Goal: Task Accomplishment & Management: Manage account settings

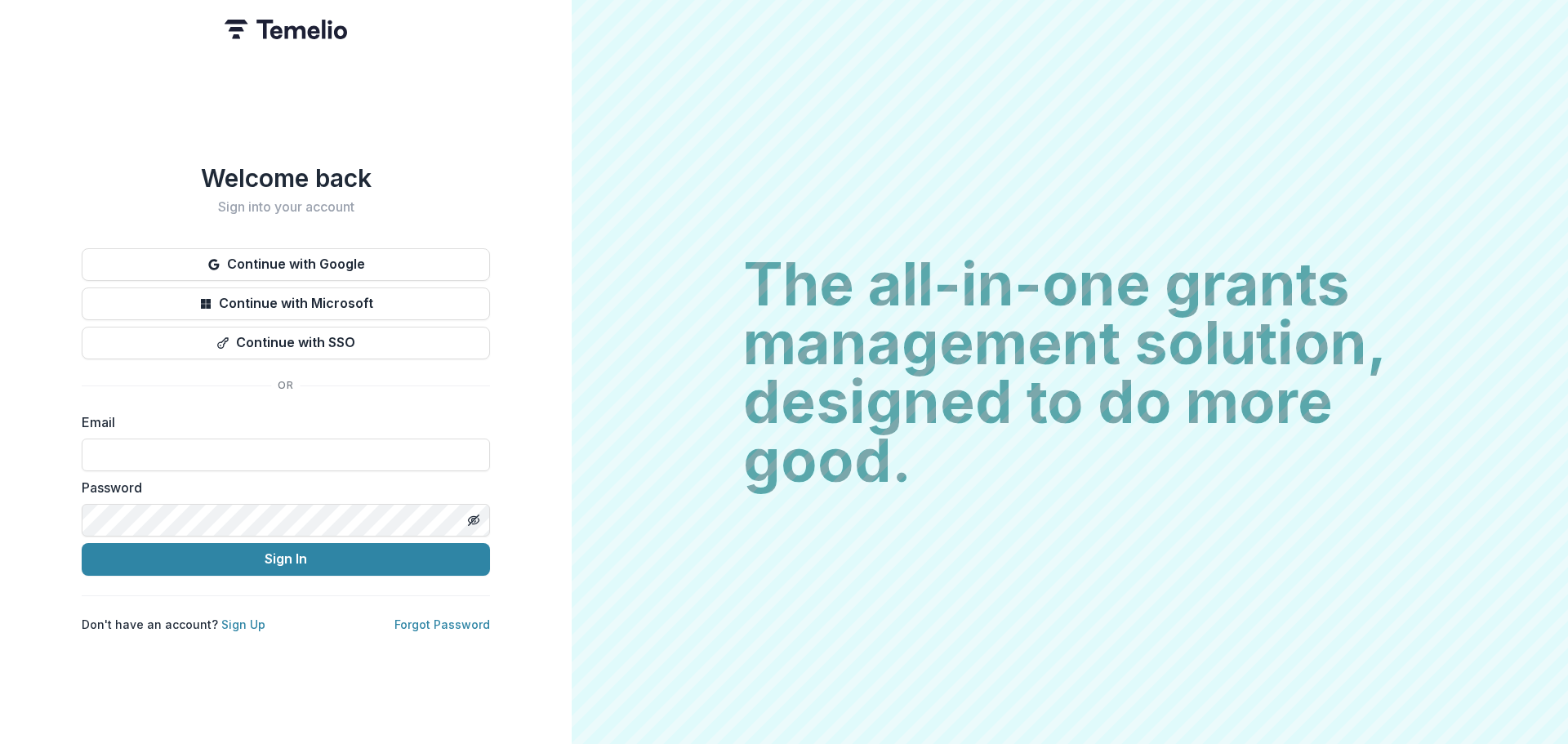
click at [140, 438] on input at bounding box center [285, 454] width 408 height 33
type input "**********"
click at [232, 555] on button "Sign In" at bounding box center [285, 559] width 408 height 33
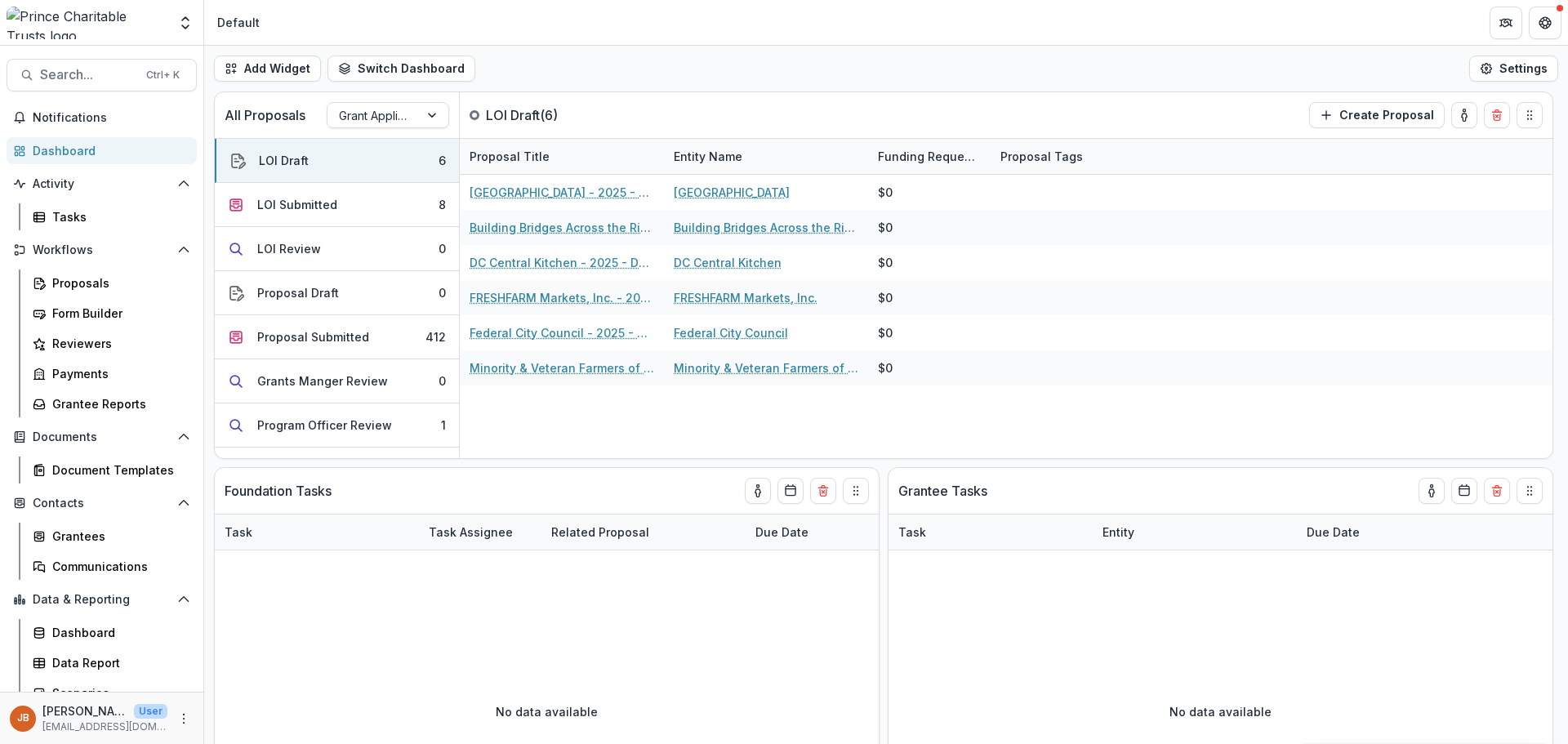
click at [288, 156] on div "LOI Draft" at bounding box center [284, 160] width 50 height 17
click at [305, 204] on div "LOI Submitted" at bounding box center [297, 204] width 80 height 17
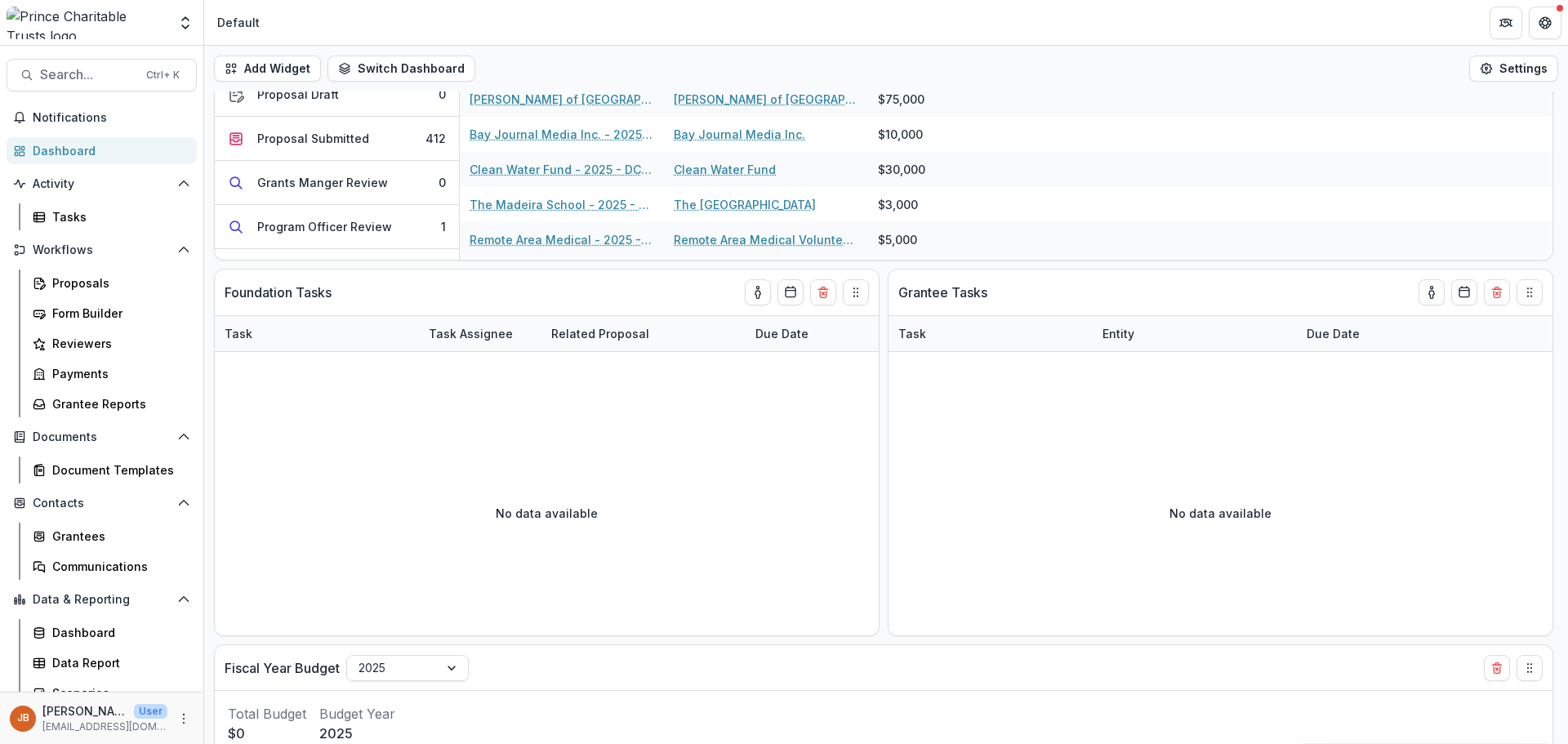
scroll to position [466, 0]
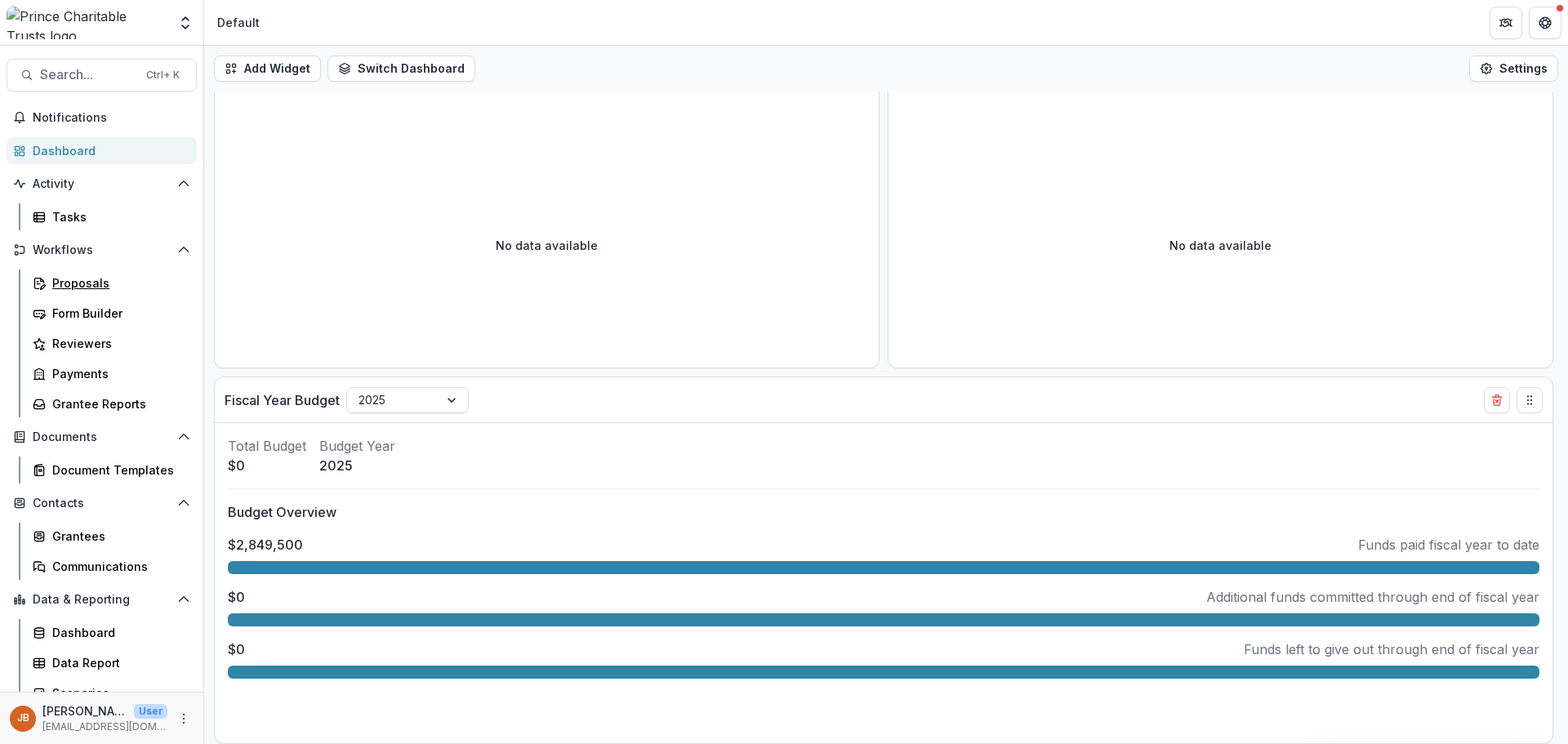
click at [75, 278] on div "Proposals" at bounding box center [118, 283] width 132 height 17
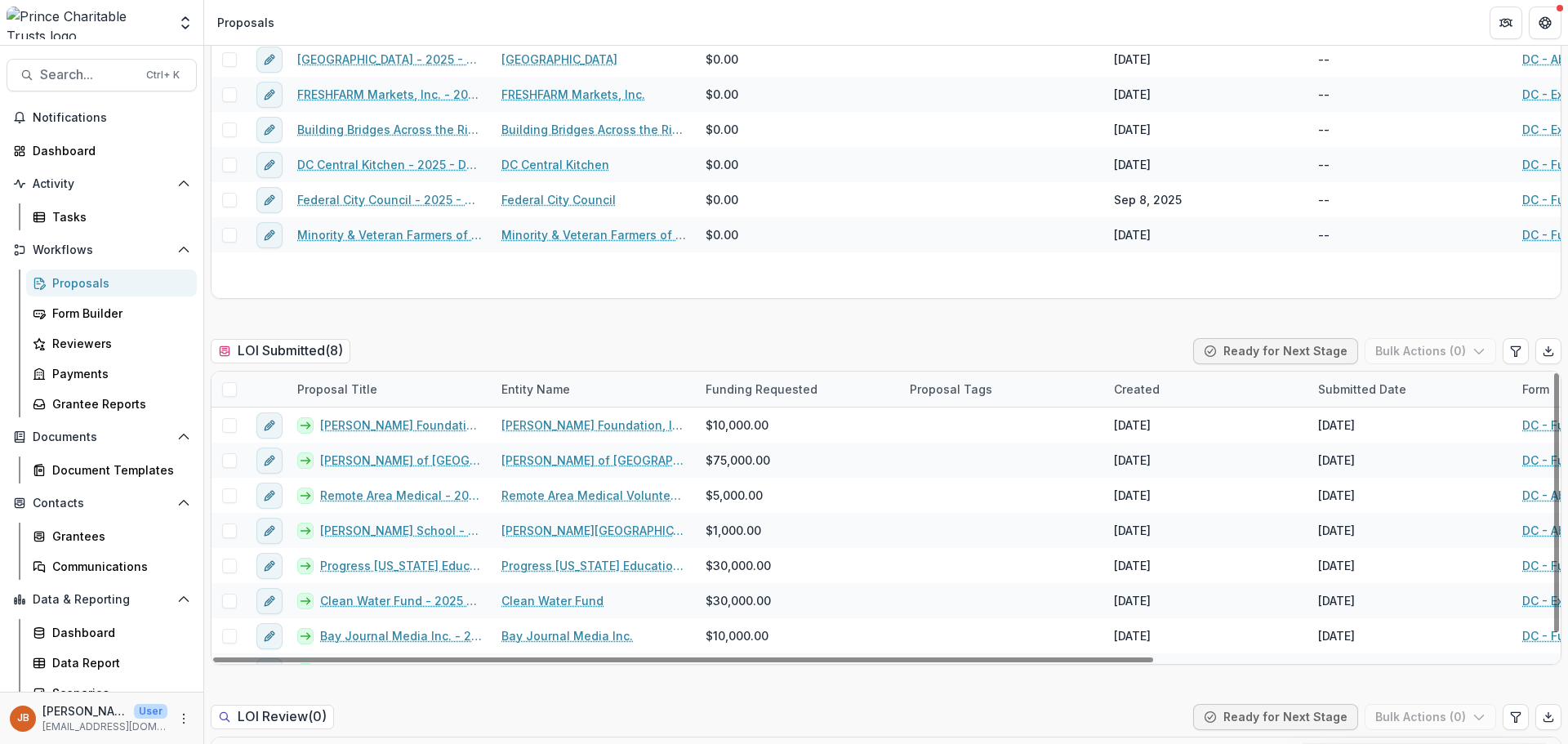
drag, startPoint x: 752, startPoint y: 660, endPoint x: 585, endPoint y: 635, distance: 168.9
click at [595, 657] on div at bounding box center [683, 660] width 940 height 5
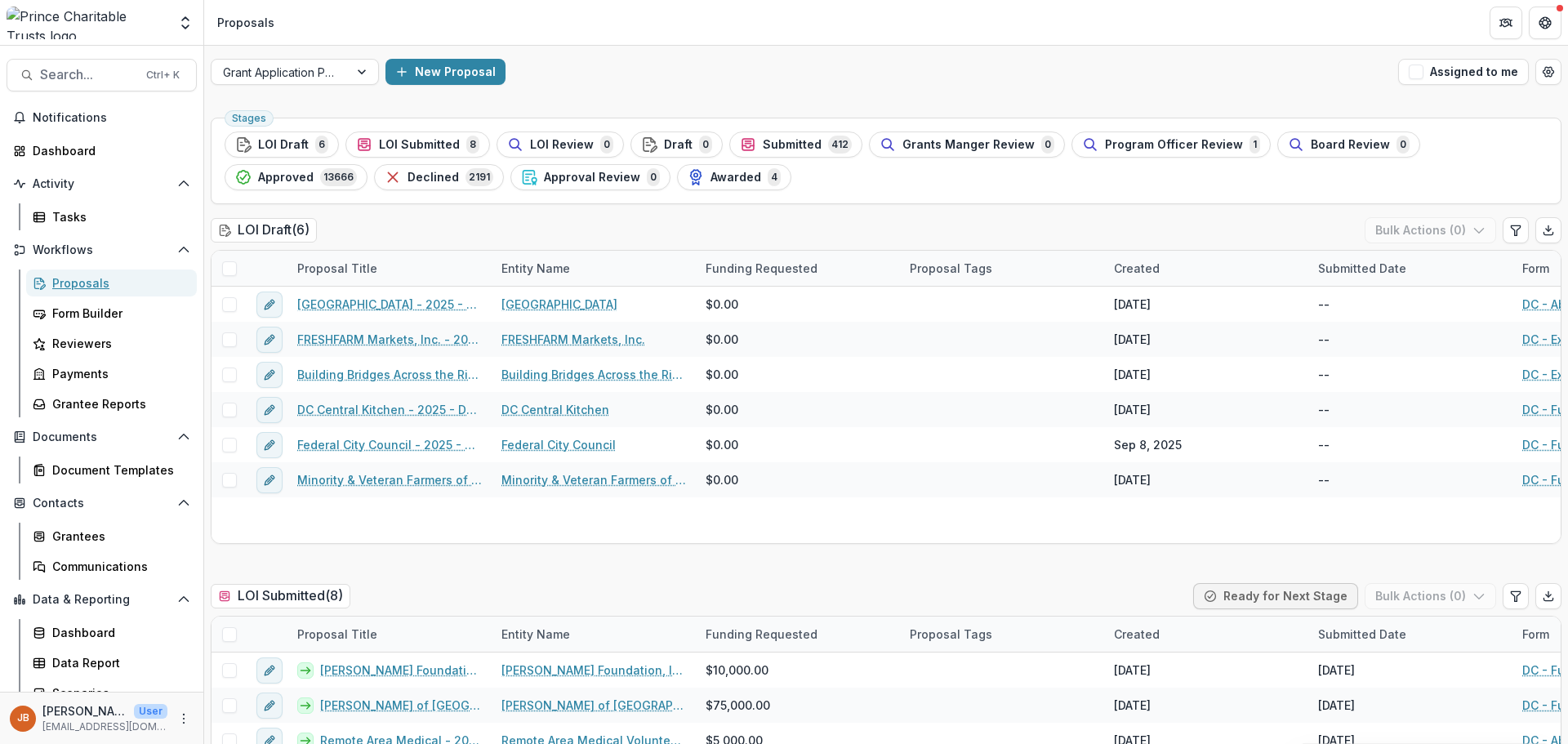
click at [64, 285] on div "Proposals" at bounding box center [118, 283] width 132 height 17
